Goal: Information Seeking & Learning: Learn about a topic

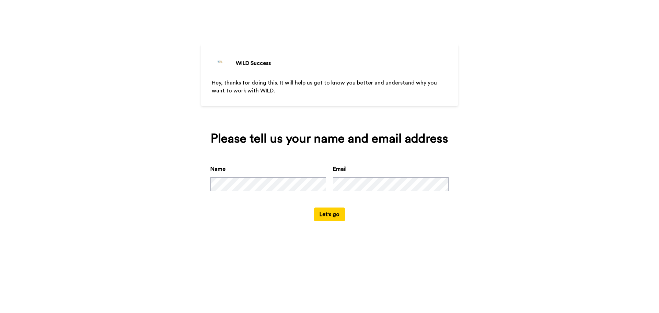
click at [325, 214] on button "Let's go" at bounding box center [329, 214] width 31 height 14
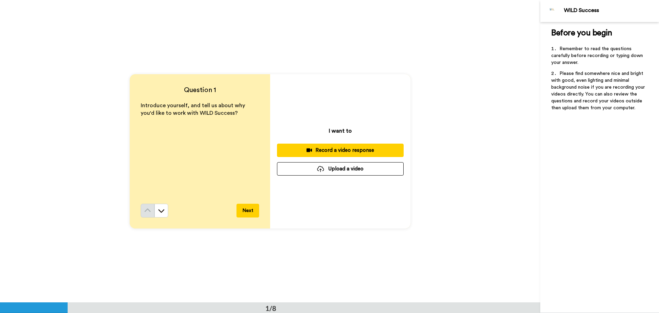
click at [395, 74] on div "I want to Record a video response Upload a video" at bounding box center [340, 151] width 140 height 154
click at [422, 96] on div "Question 1 Introduce yourself, and tell us about why you'd like to work with WI…" at bounding box center [270, 151] width 540 height 302
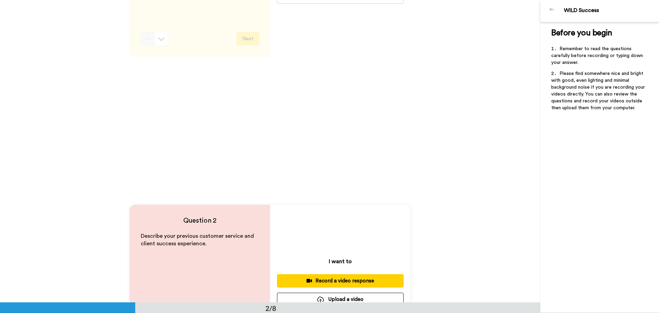
scroll to position [69, 0]
